Goal: Information Seeking & Learning: Learn about a topic

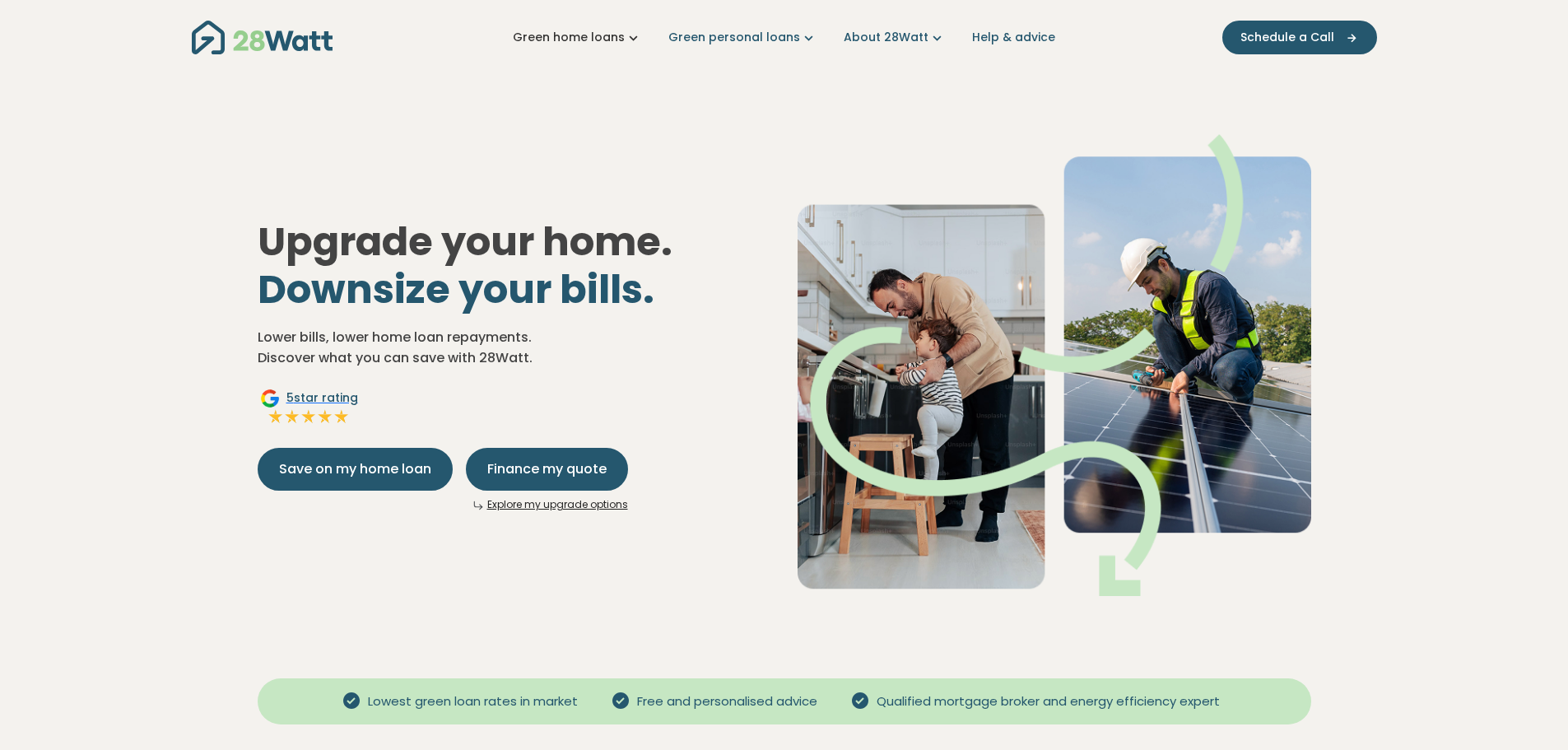
click at [642, 37] on icon "Main navigation" at bounding box center [634, 37] width 18 height 18
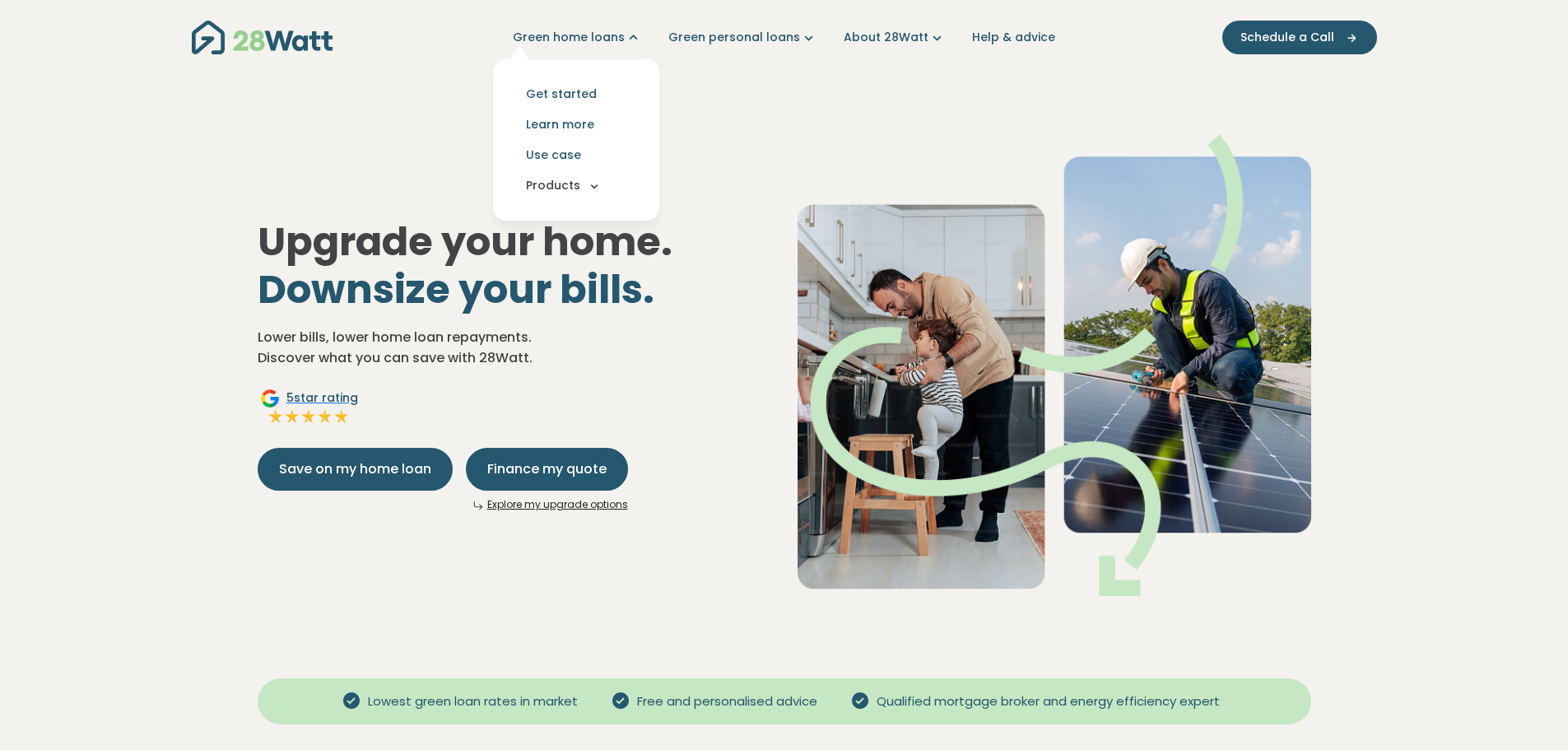
click at [600, 188] on icon "Main navigation" at bounding box center [594, 186] width 15 height 15
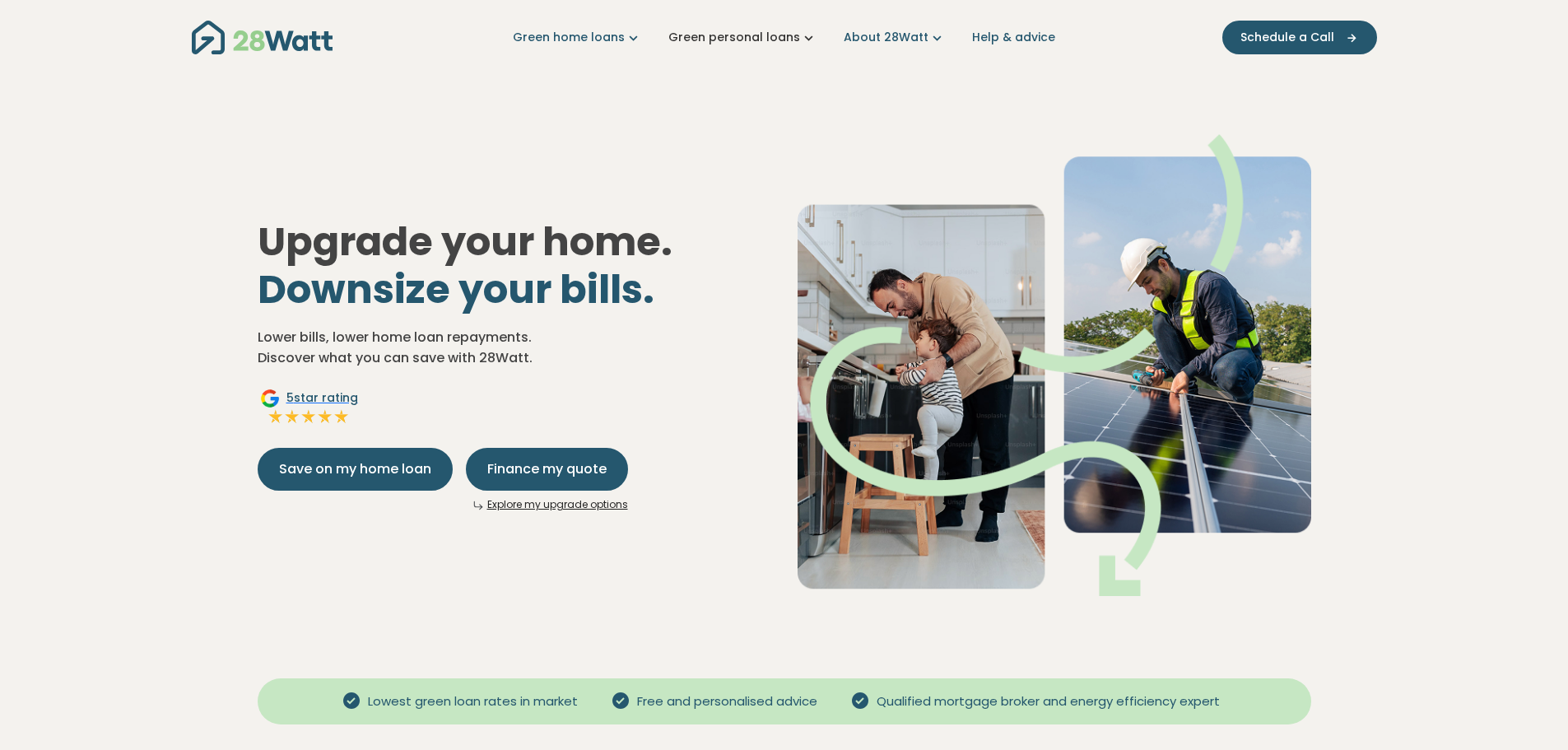
click at [809, 38] on icon "Main navigation" at bounding box center [810, 37] width 18 height 18
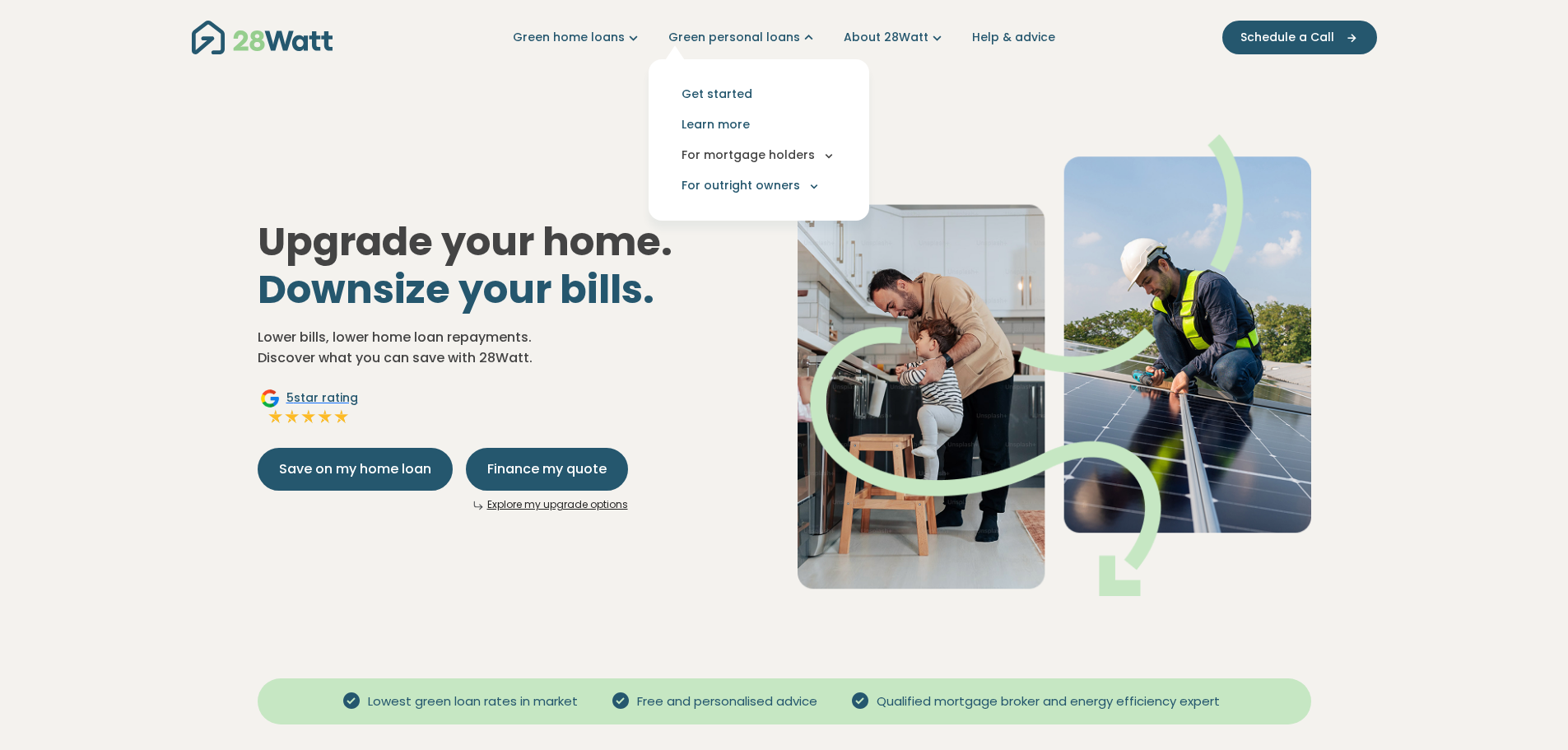
click at [821, 157] on icon "Main navigation" at bounding box center [828, 155] width 15 height 15
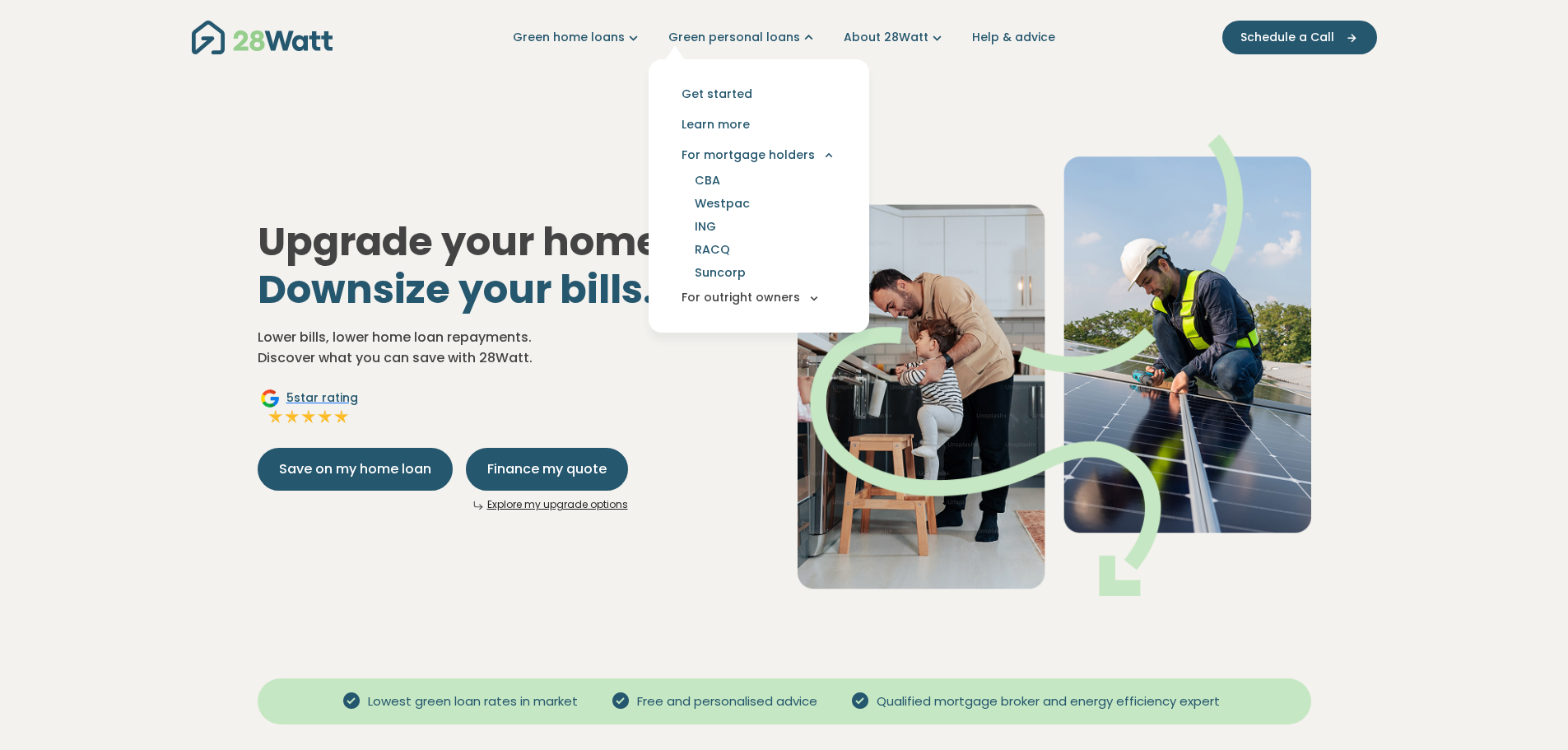
click at [821, 295] on icon "Main navigation" at bounding box center [813, 297] width 15 height 15
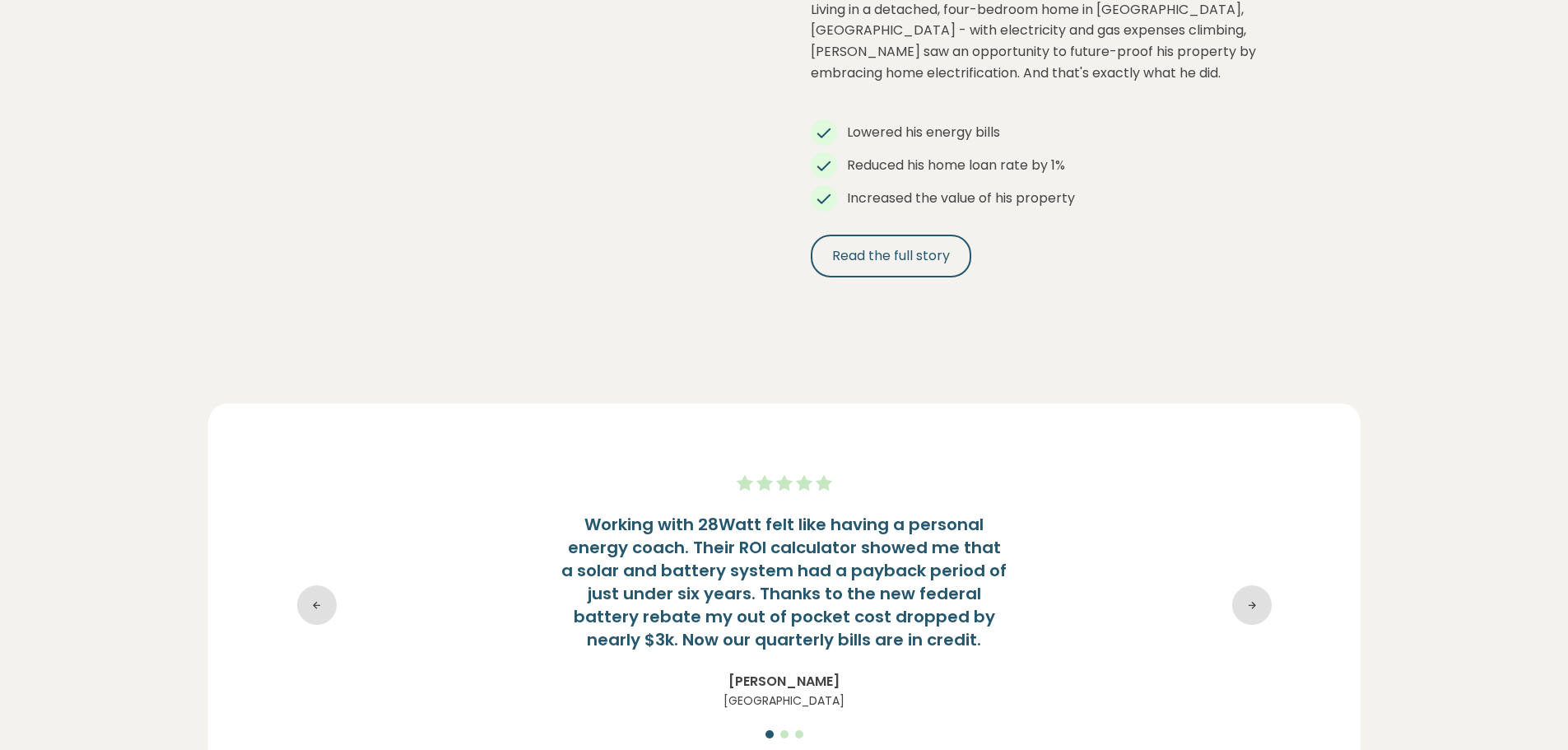
scroll to position [1977, 0]
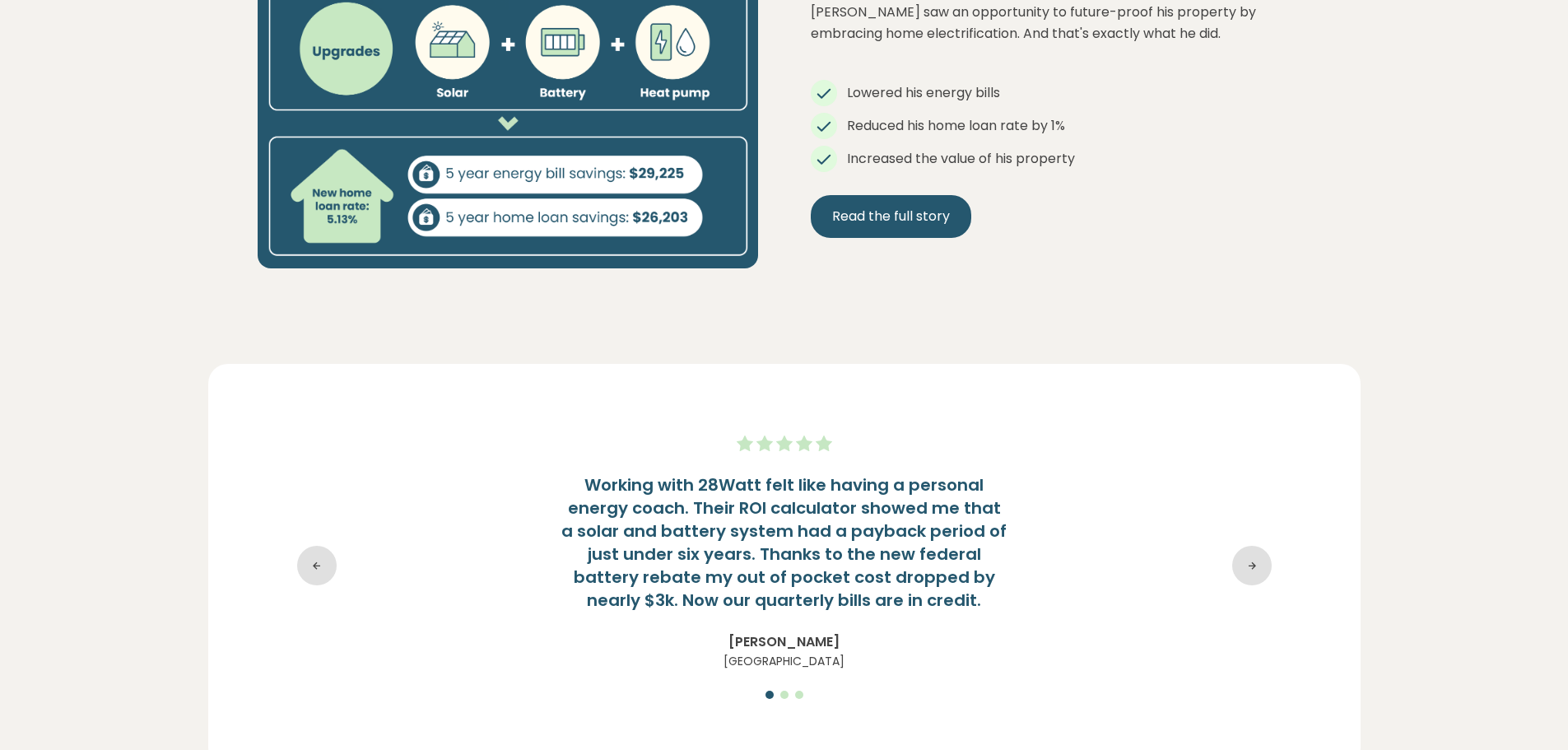
click at [881, 213] on span "Read the full story" at bounding box center [891, 217] width 118 height 20
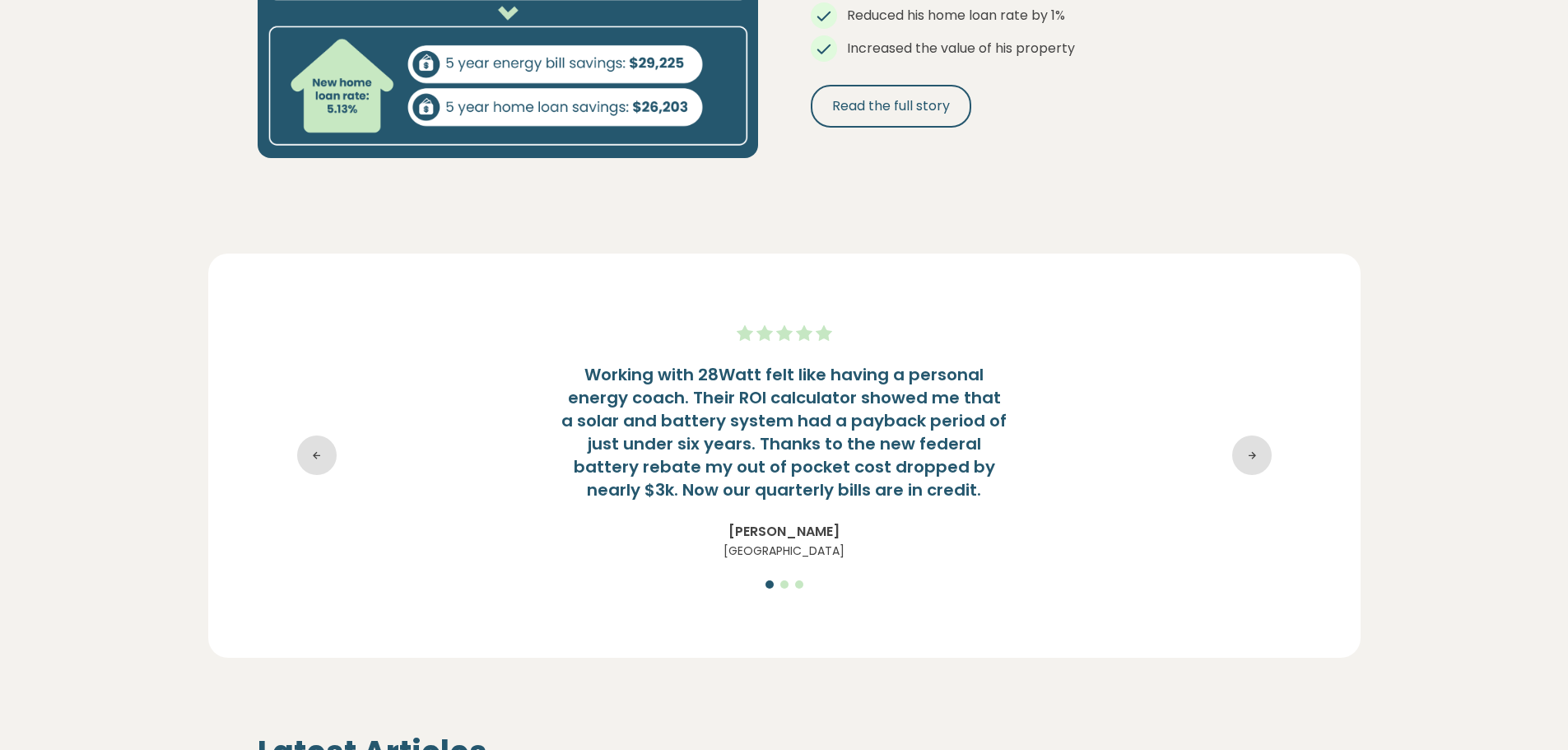
scroll to position [2142, 0]
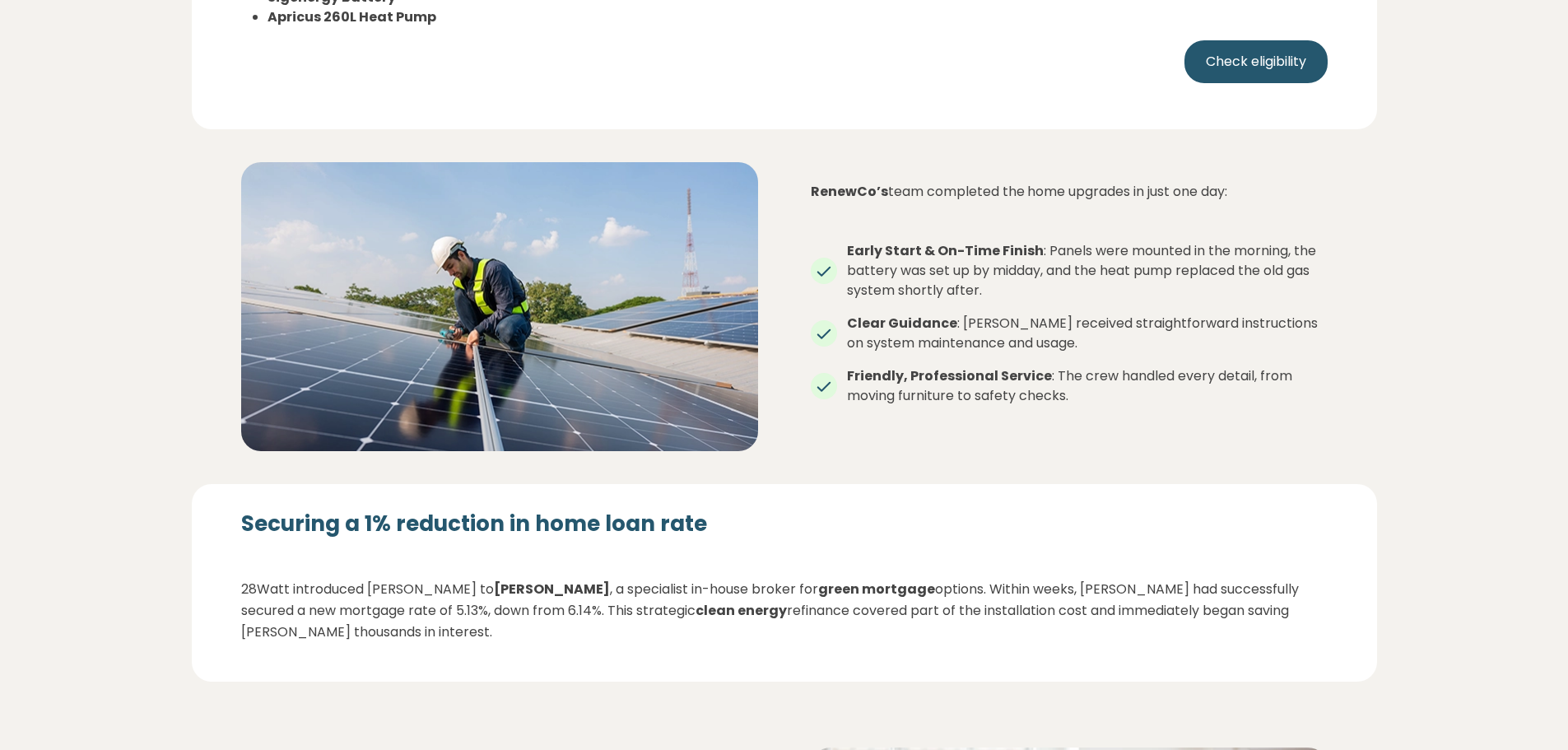
scroll to position [1153, 0]
